Goal: Download file/media

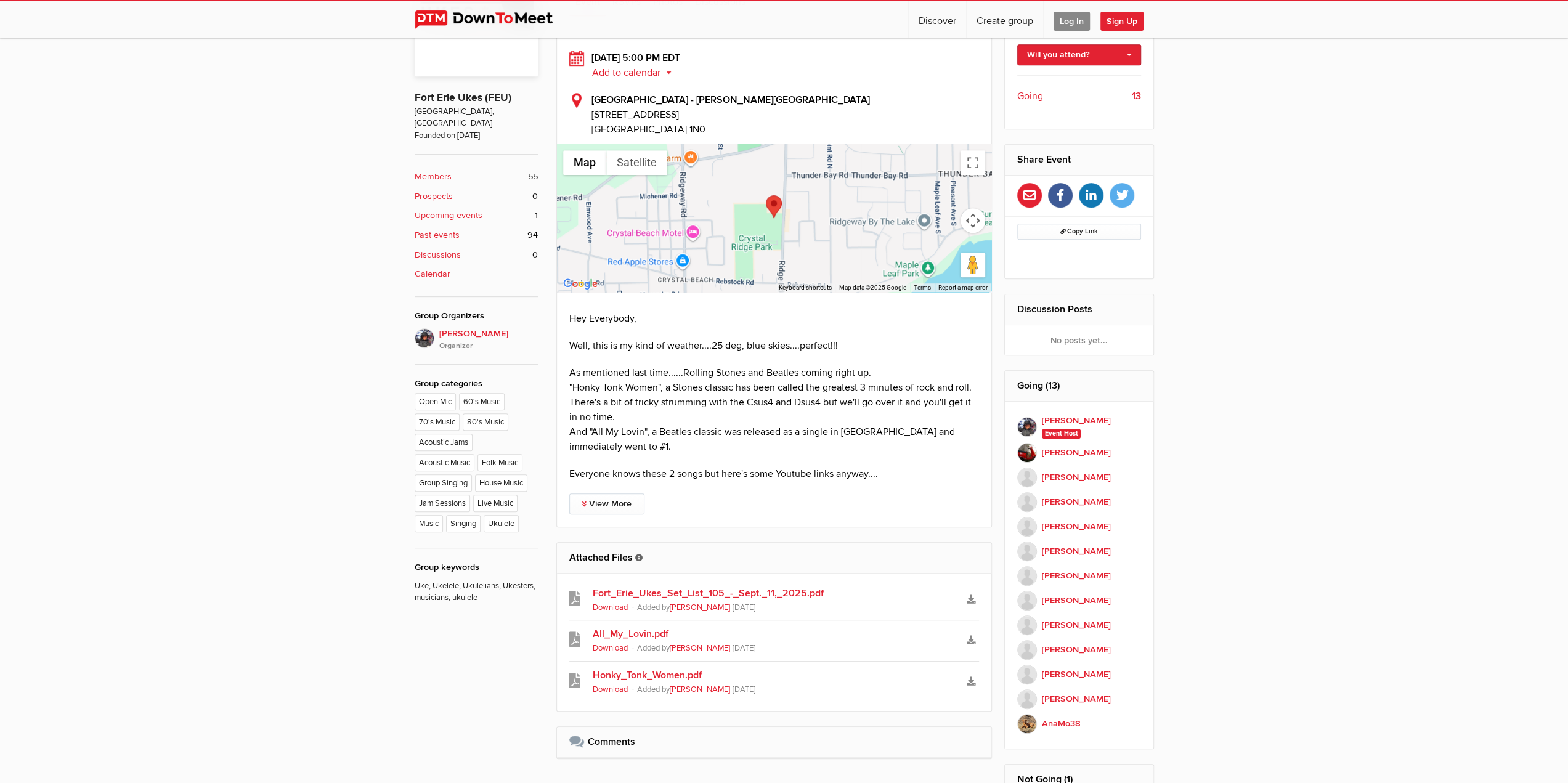
scroll to position [678, 0]
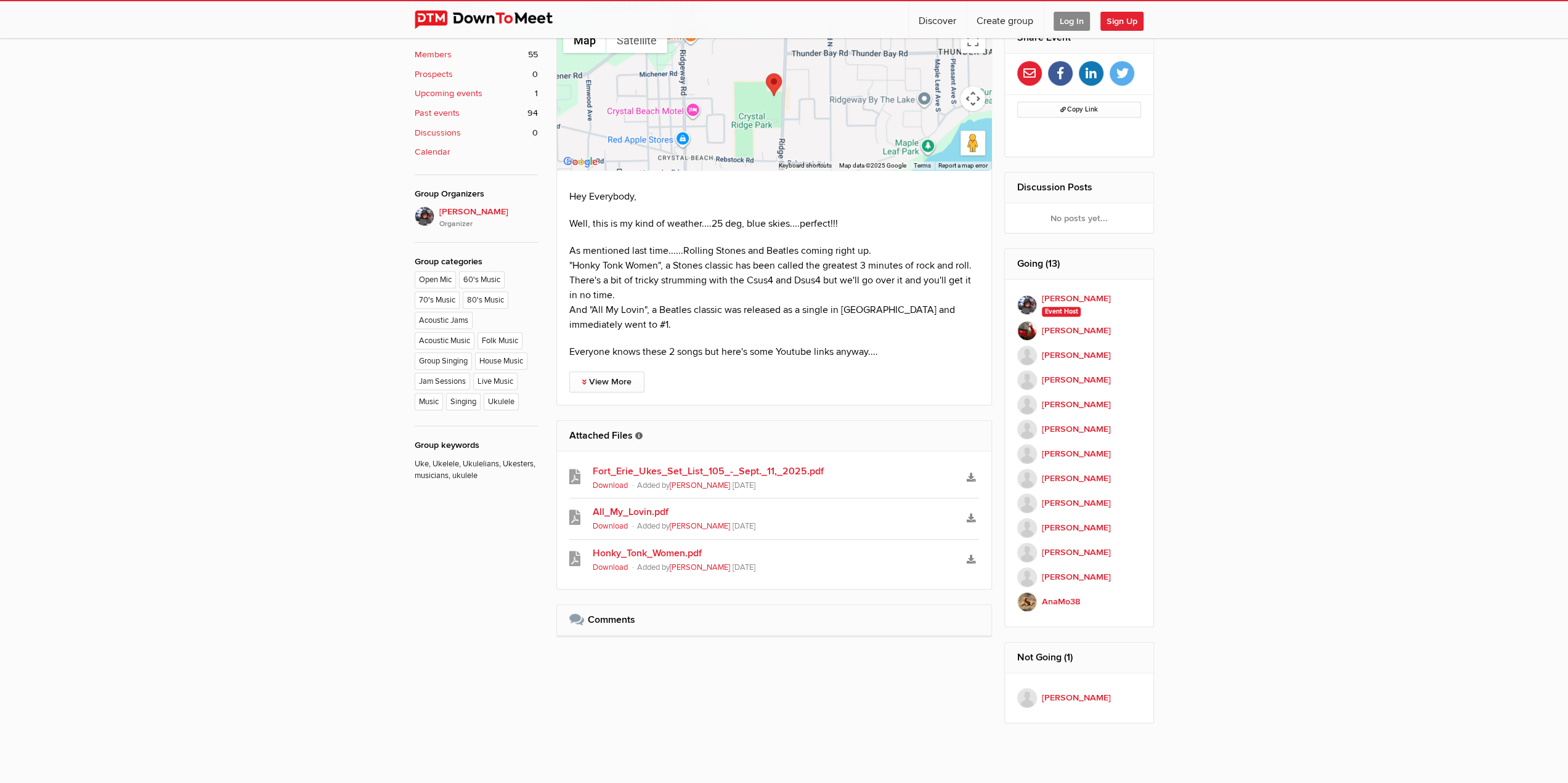
click at [647, 505] on link "All_My_Lovin.pdf" at bounding box center [774, 512] width 363 height 15
click at [965, 469] on link "Download" at bounding box center [971, 477] width 16 height 18
click at [630, 505] on link "All_My_Lovin.pdf" at bounding box center [774, 512] width 363 height 15
click at [632, 505] on link "All_My_Lovin.pdf" at bounding box center [774, 512] width 363 height 15
click at [635, 505] on link "All_My_Lovin.pdf" at bounding box center [774, 512] width 363 height 15
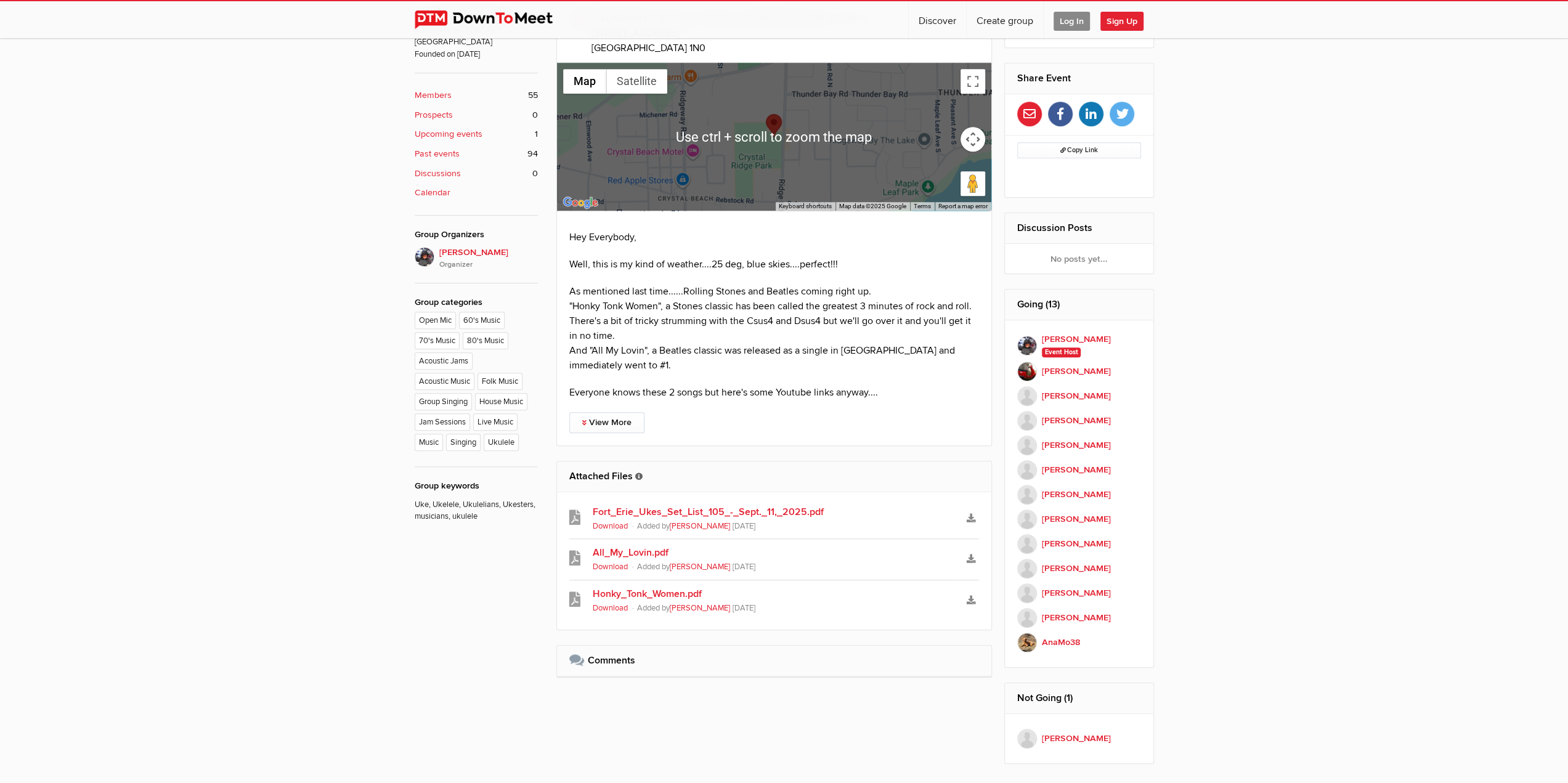
scroll to position [678, 0]
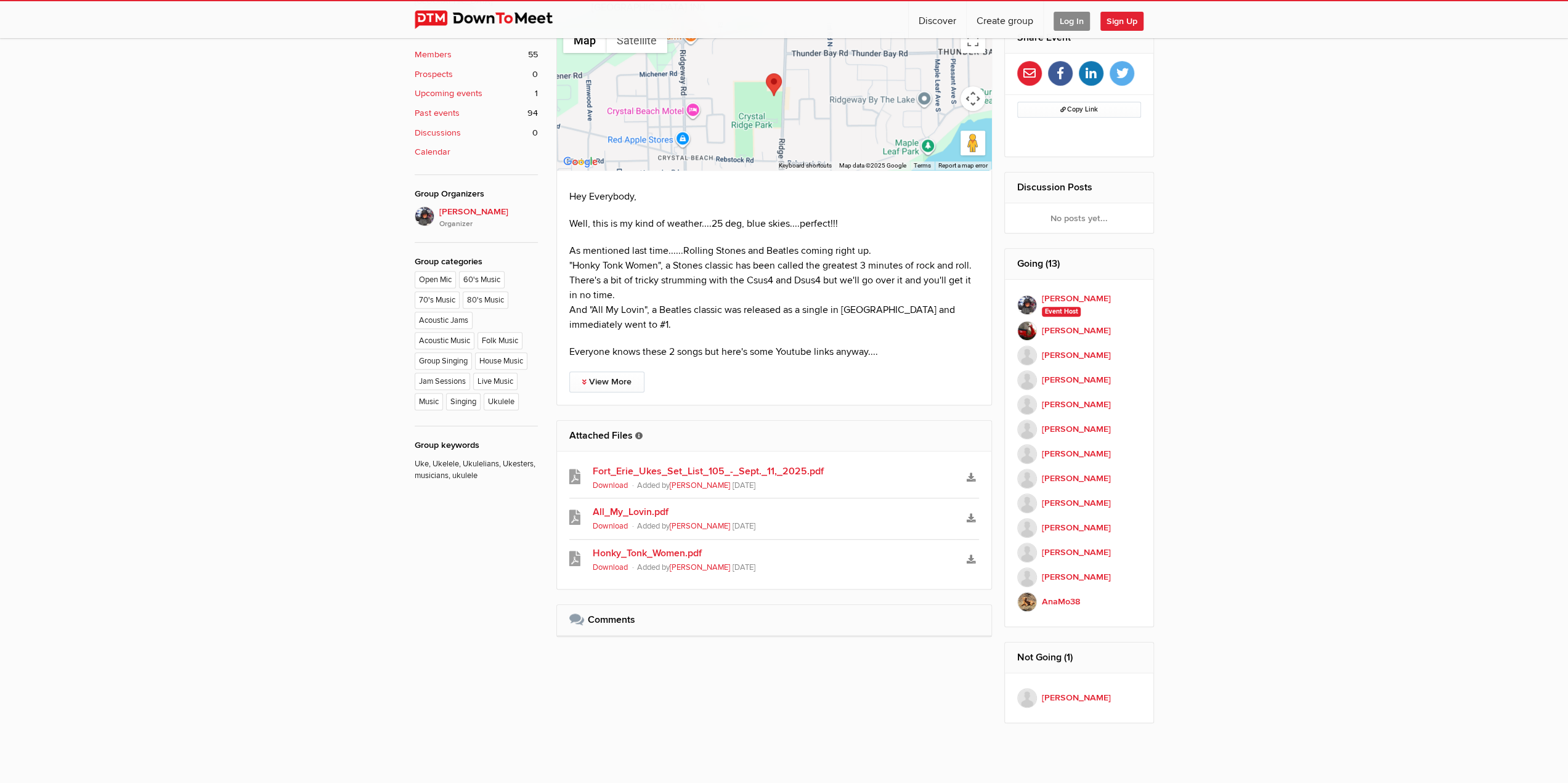
click at [653, 546] on link "Honky_Tonk_Women.pdf" at bounding box center [774, 553] width 363 height 15
